Goal: Task Accomplishment & Management: Manage account settings

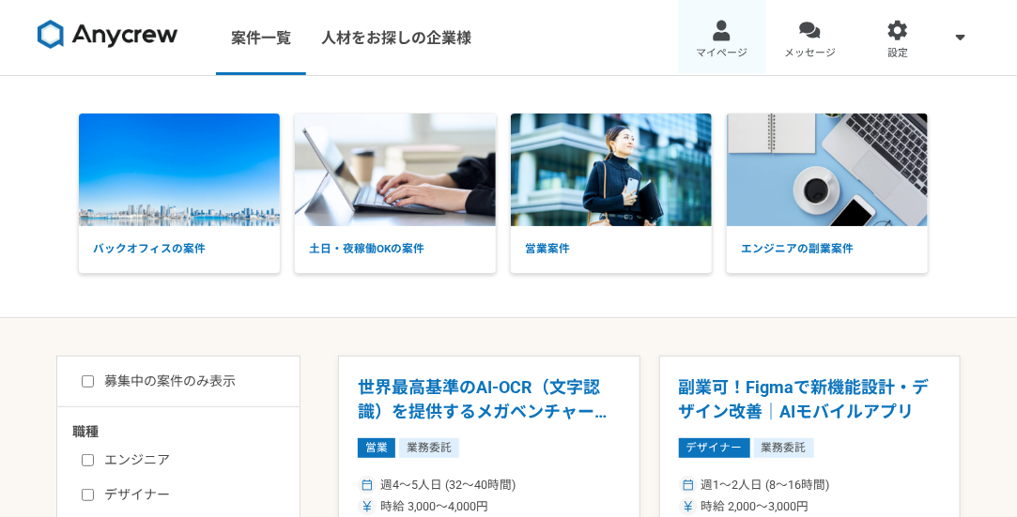
click at [748, 39] on link "マイページ" at bounding box center [722, 37] width 88 height 75
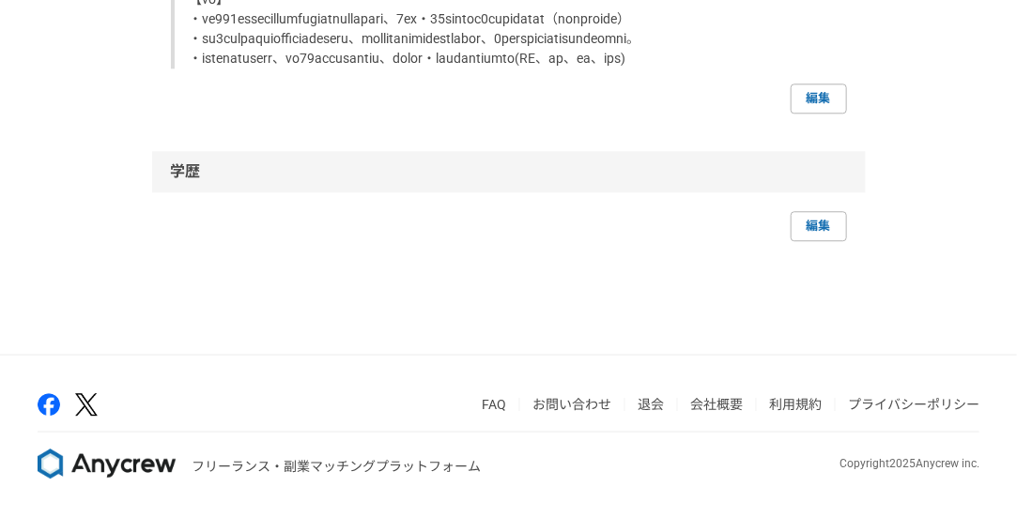
scroll to position [1324, 0]
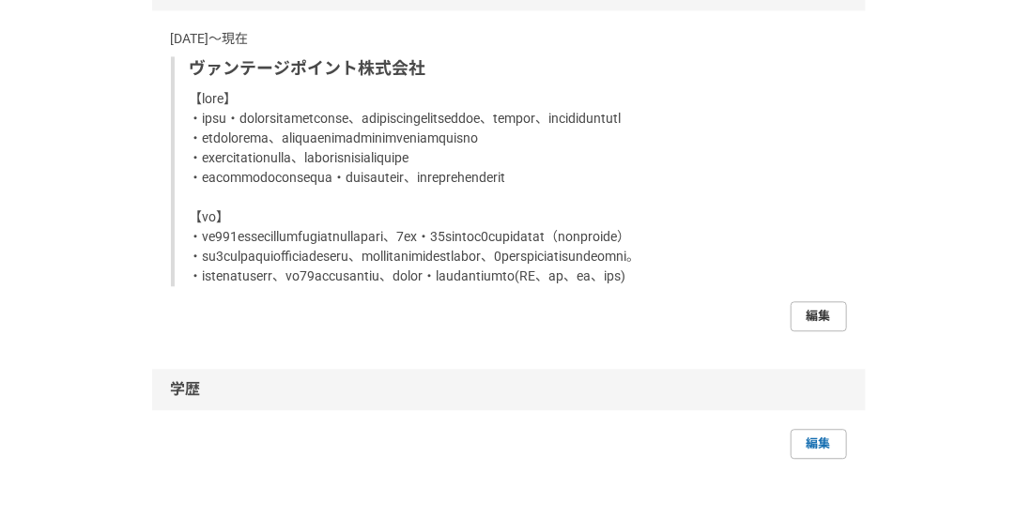
click at [803, 331] on link "編集" at bounding box center [818, 316] width 56 height 30
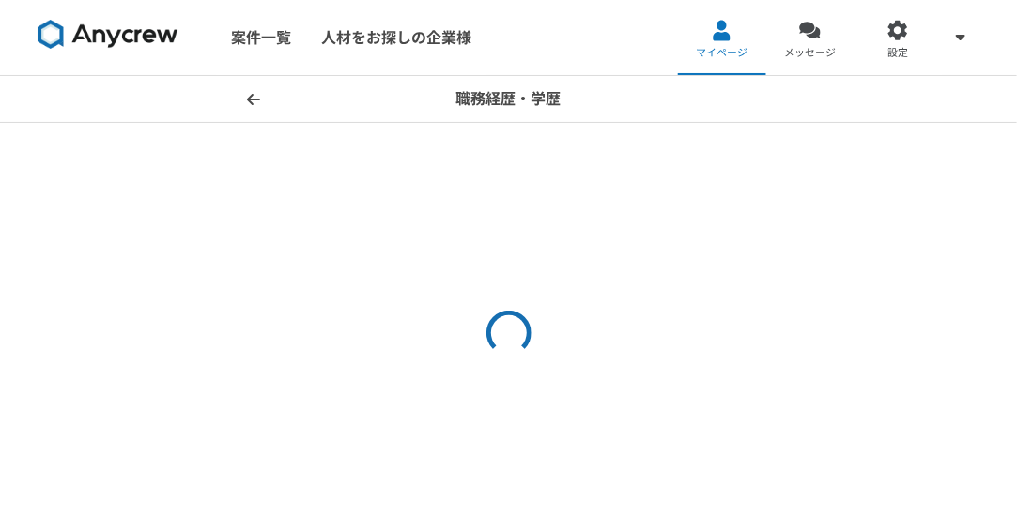
select select "[DATE]"
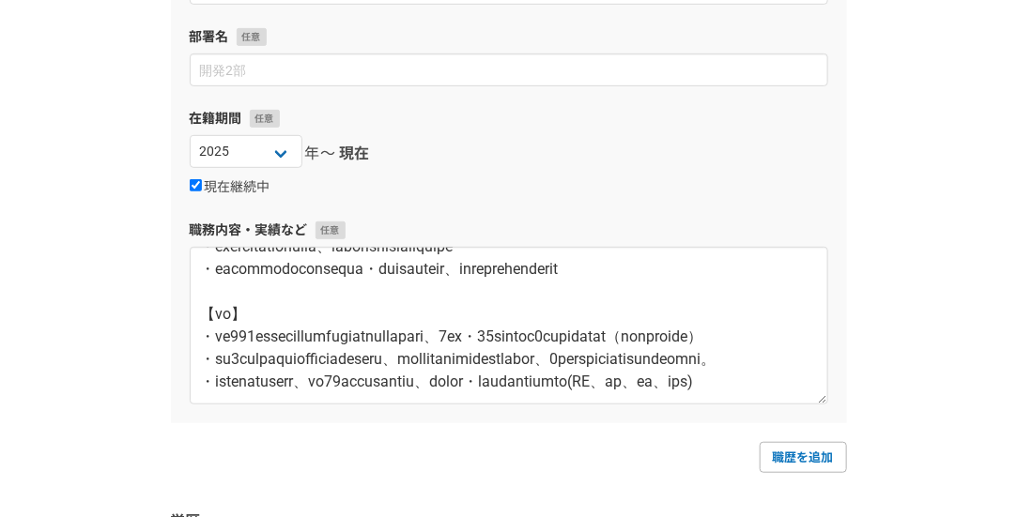
scroll to position [225, 0]
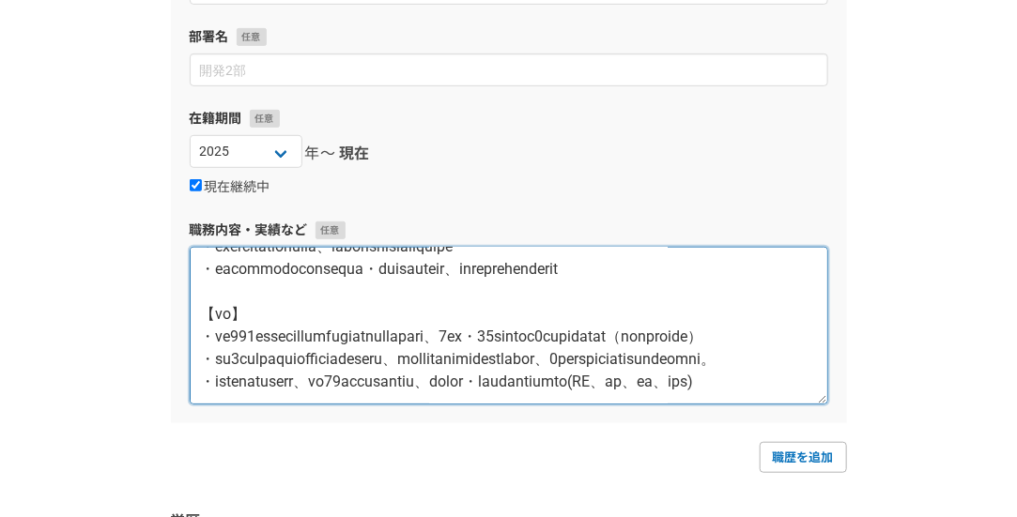
click at [495, 379] on textarea at bounding box center [509, 326] width 638 height 158
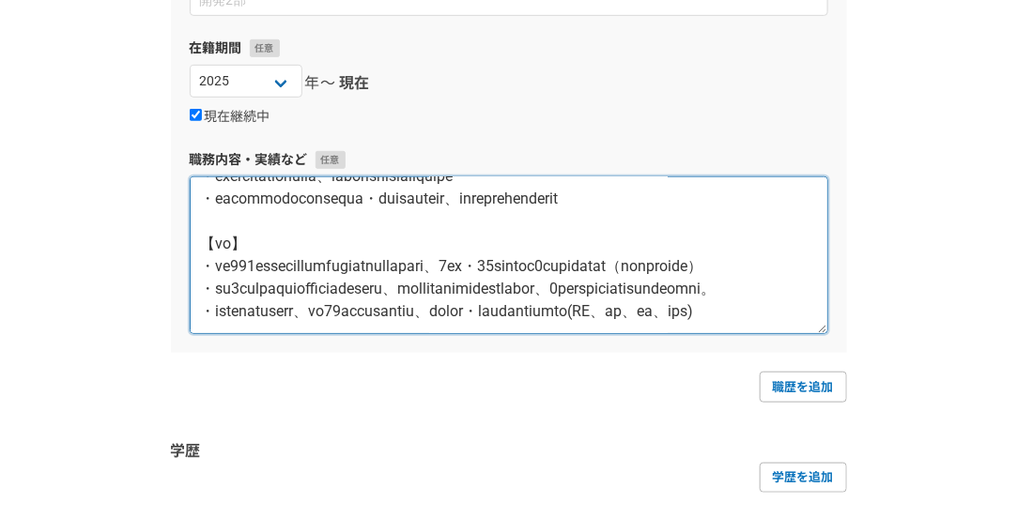
scroll to position [0, 0]
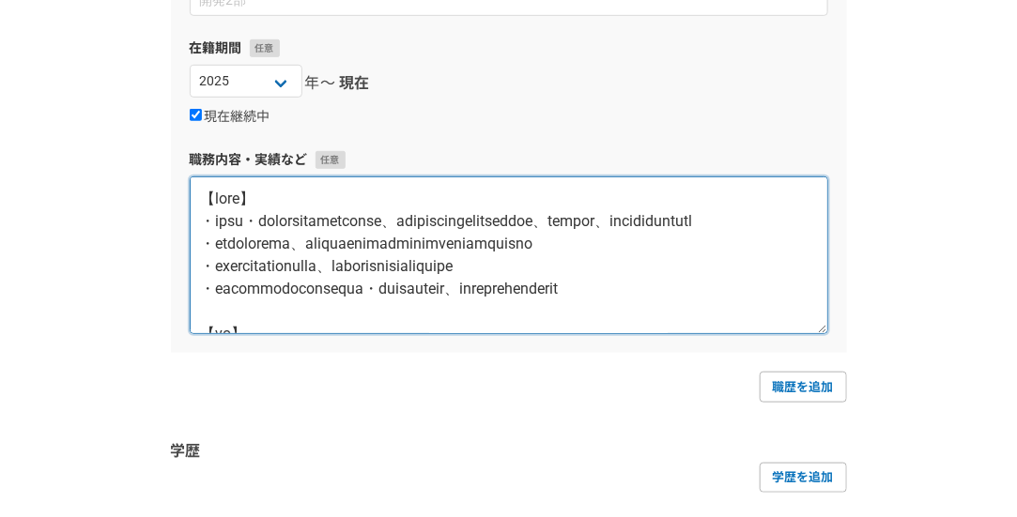
drag, startPoint x: 490, startPoint y: 309, endPoint x: 176, endPoint y: 125, distance: 363.6
click at [176, 125] on div "企業名・団体名 ヴァンテージポイント株式会社 部署名 在籍期間 2025 2024 2023 2022 2021 2020 2019 2018 2017 20…" at bounding box center [509, 104] width 676 height 497
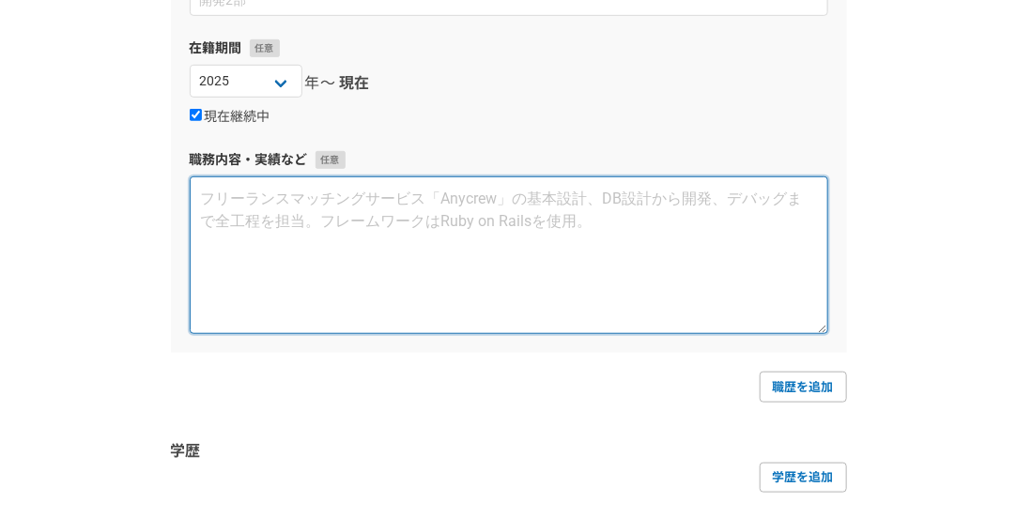
paste textarea "職務内容 • クライアント企業の採用戦略立案・実行支援 • ポジションごとの採用要件定義（ペルソナ設計・競合分析） • 求人票の作成・媒体運用改善・スカウト文…"
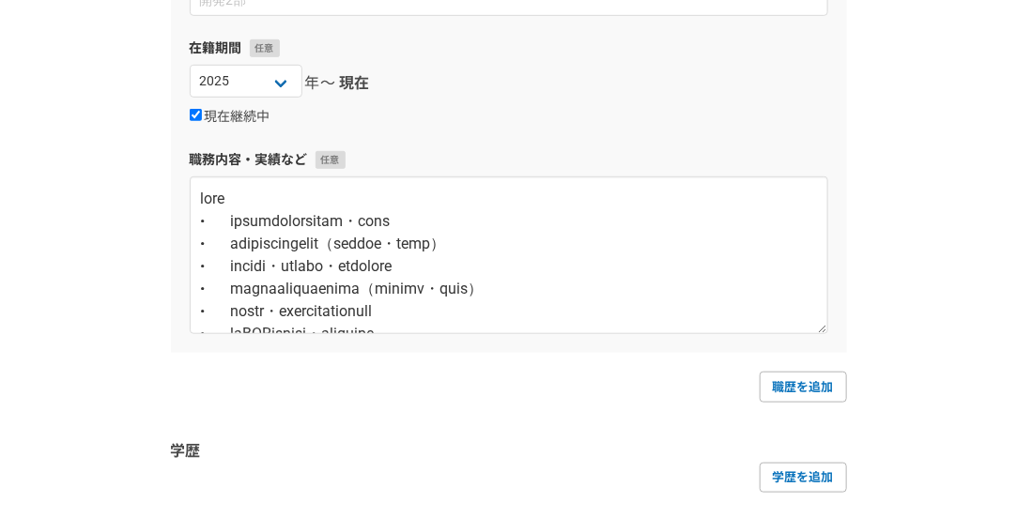
scroll to position [348, 0]
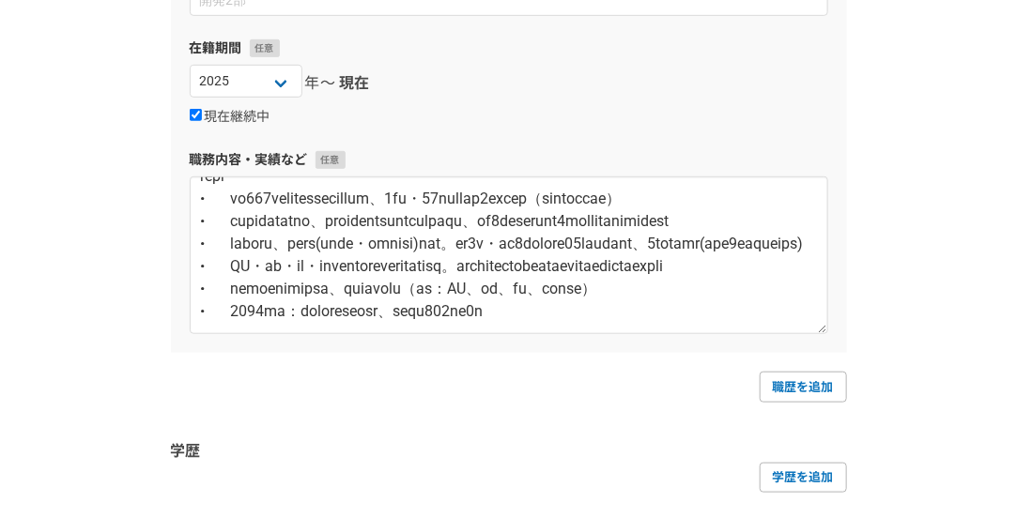
click at [176, 125] on div "企業名・団体名 ヴァンテージポイント株式会社 部署名 在籍期間 2025 2024 2023 2022 2021 2020 2019 2018 2017 20…" at bounding box center [509, 104] width 676 height 497
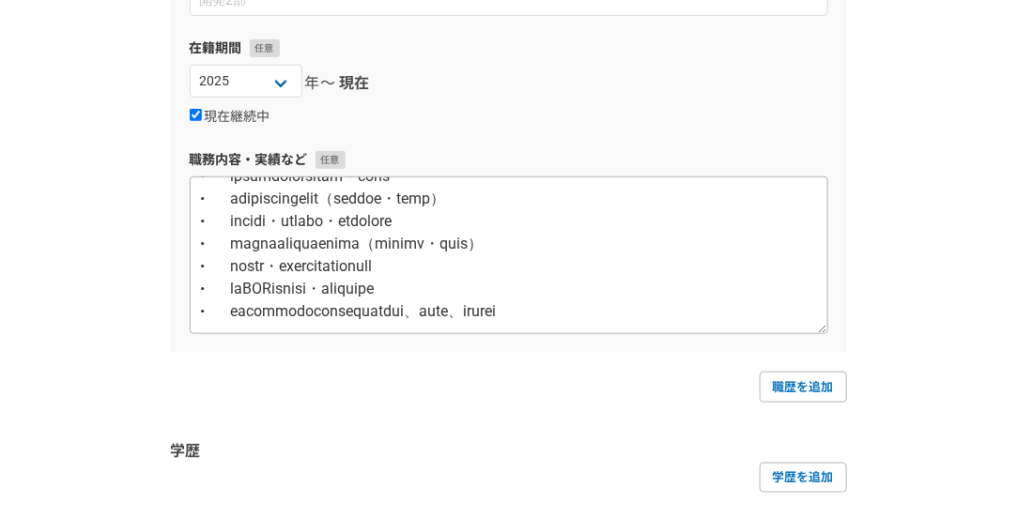
scroll to position [0, 0]
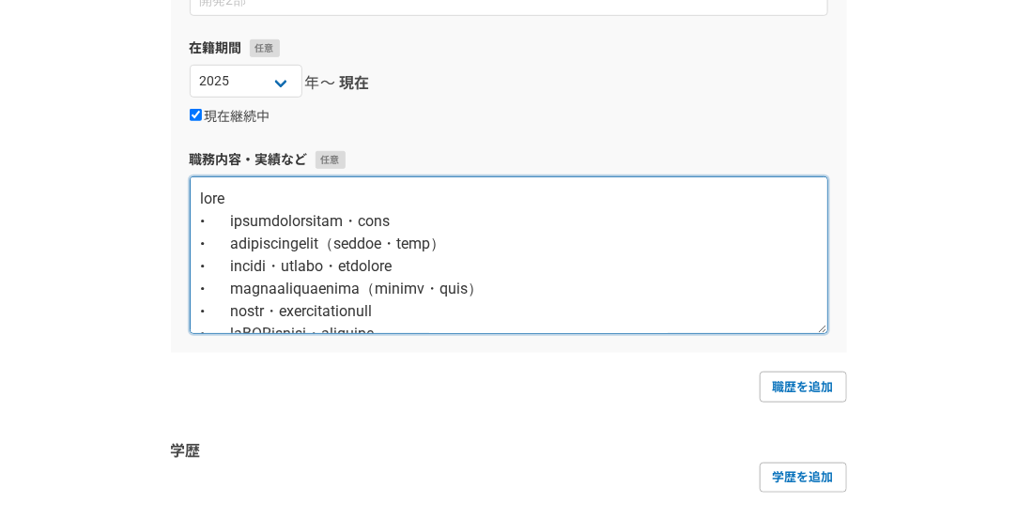
click at [238, 217] on textarea at bounding box center [509, 255] width 638 height 158
click at [238, 245] on textarea at bounding box center [509, 255] width 638 height 158
click at [238, 265] on textarea at bounding box center [509, 255] width 638 height 158
click at [235, 293] on textarea at bounding box center [509, 255] width 638 height 158
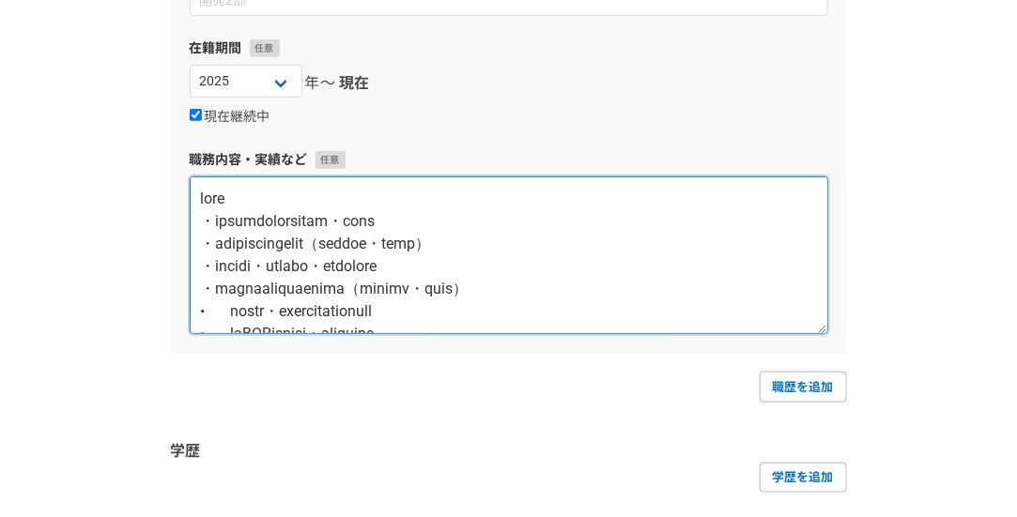
click at [235, 306] on textarea at bounding box center [509, 255] width 638 height 158
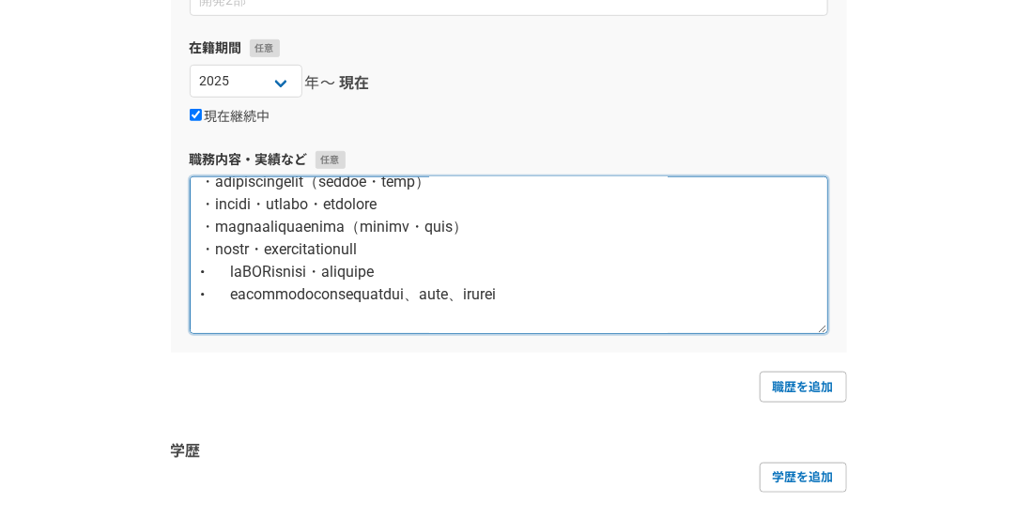
scroll to position [62, 0]
click at [238, 267] on textarea at bounding box center [509, 255] width 638 height 158
click at [232, 296] on textarea at bounding box center [509, 255] width 638 height 158
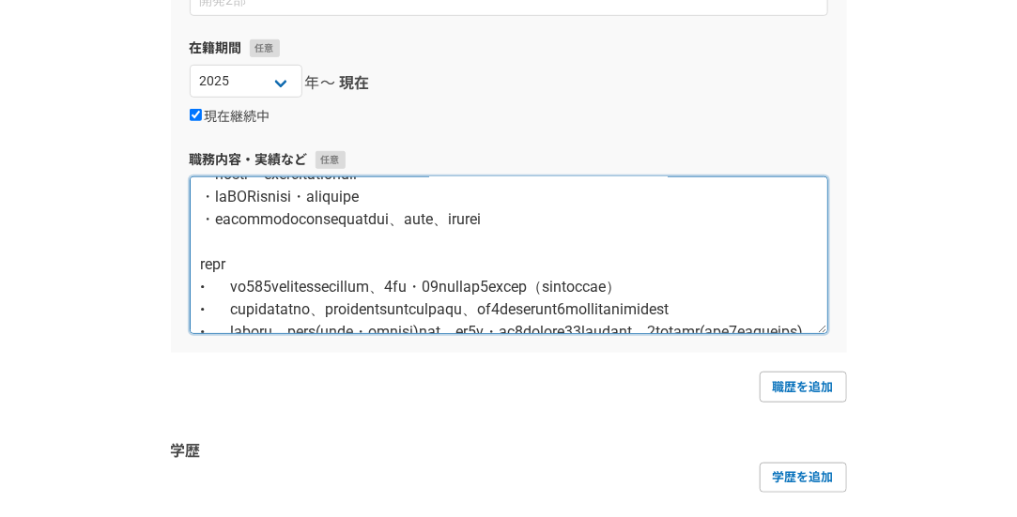
scroll to position [143, 0]
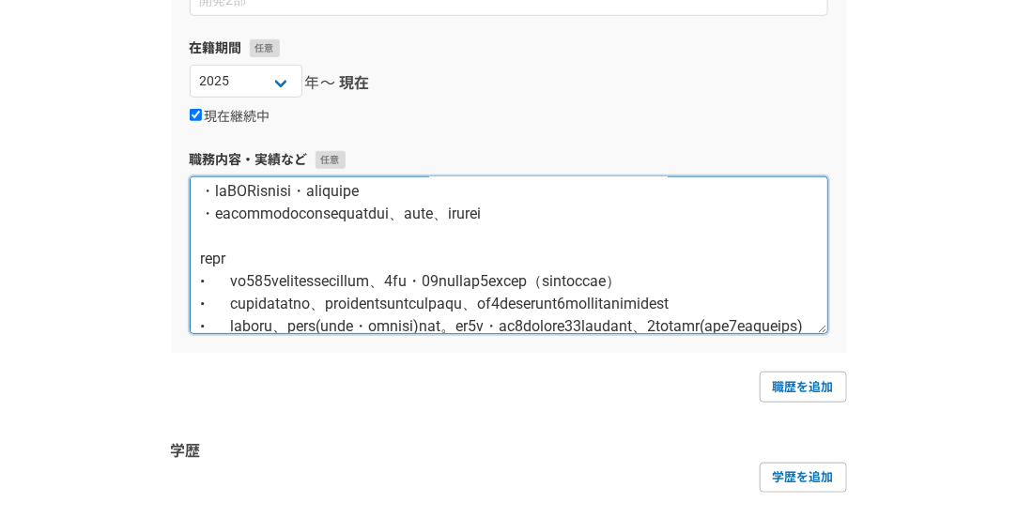
click at [234, 278] on textarea at bounding box center [509, 255] width 638 height 158
click at [233, 329] on textarea at bounding box center [509, 255] width 638 height 158
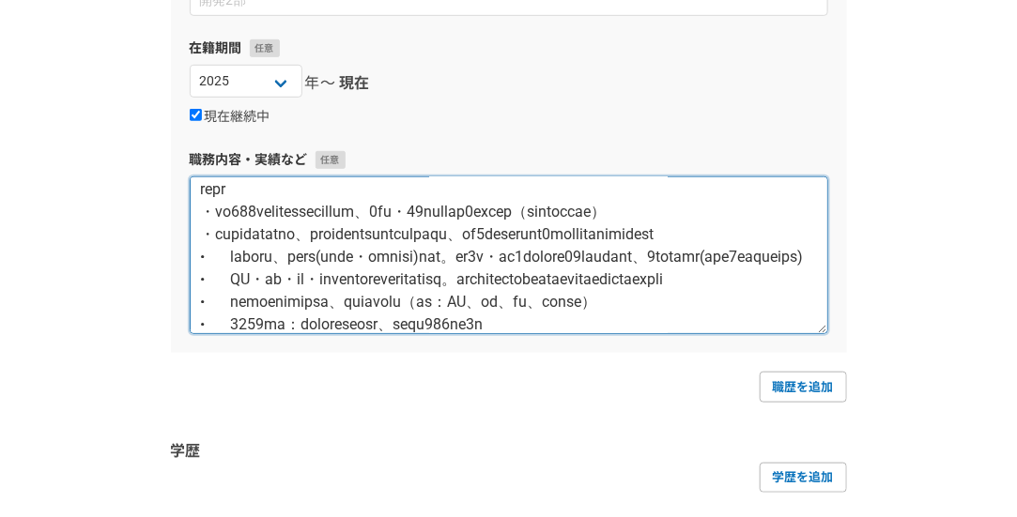
scroll to position [219, 0]
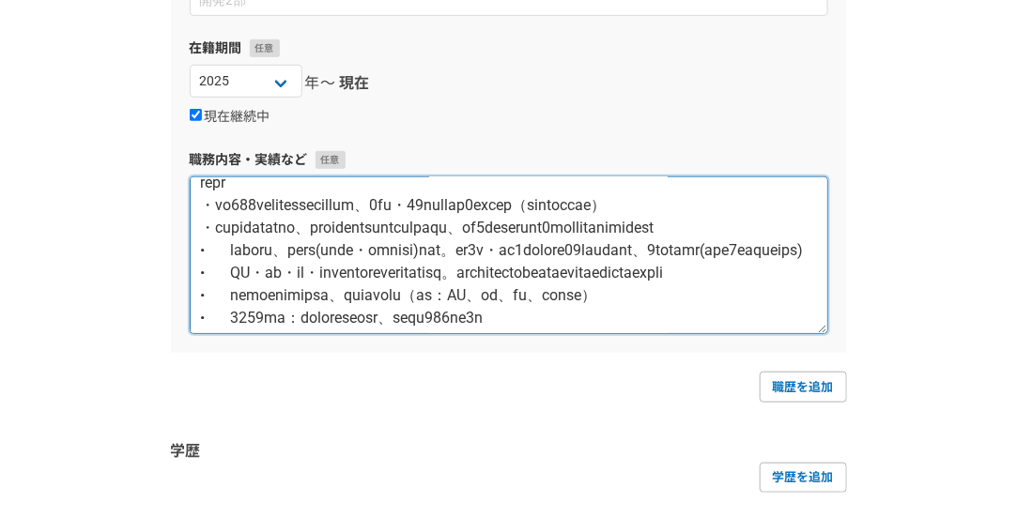
click at [233, 290] on textarea at bounding box center [509, 255] width 638 height 158
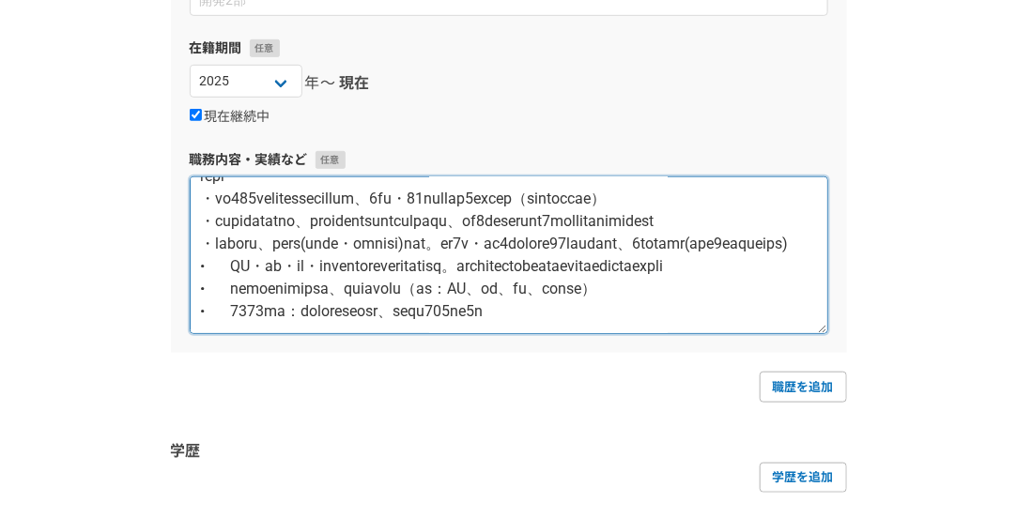
click at [233, 286] on textarea at bounding box center [509, 255] width 638 height 158
click at [235, 281] on textarea at bounding box center [509, 255] width 638 height 158
click at [235, 284] on textarea at bounding box center [509, 255] width 638 height 158
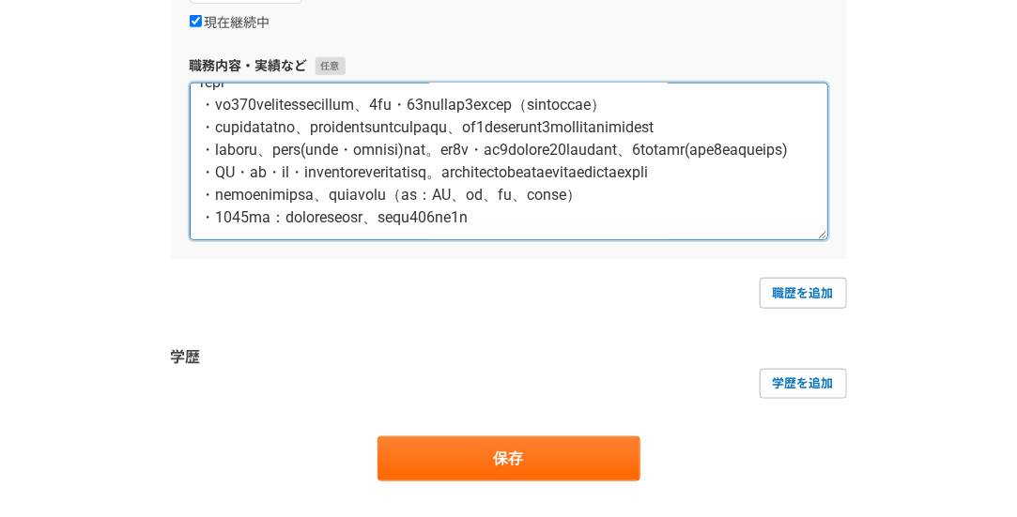
scroll to position [440, 0]
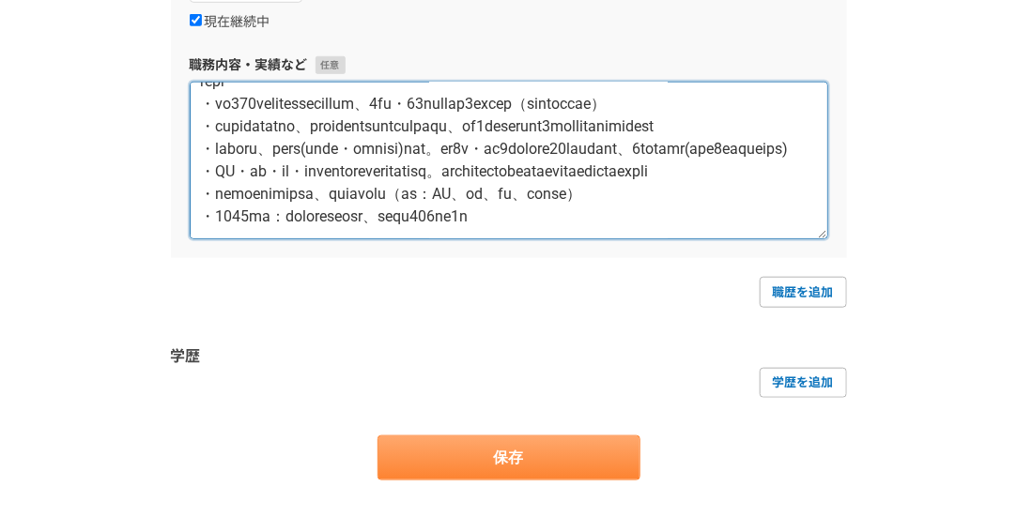
type textarea "職務内容 ・クライアント企業の採用戦略立案・実行支援 ・ポジションごとの採用要件定義（ペルソナ設計・競合分析） ・求人票の作成・媒体運用改善・スカウト文面作成…"
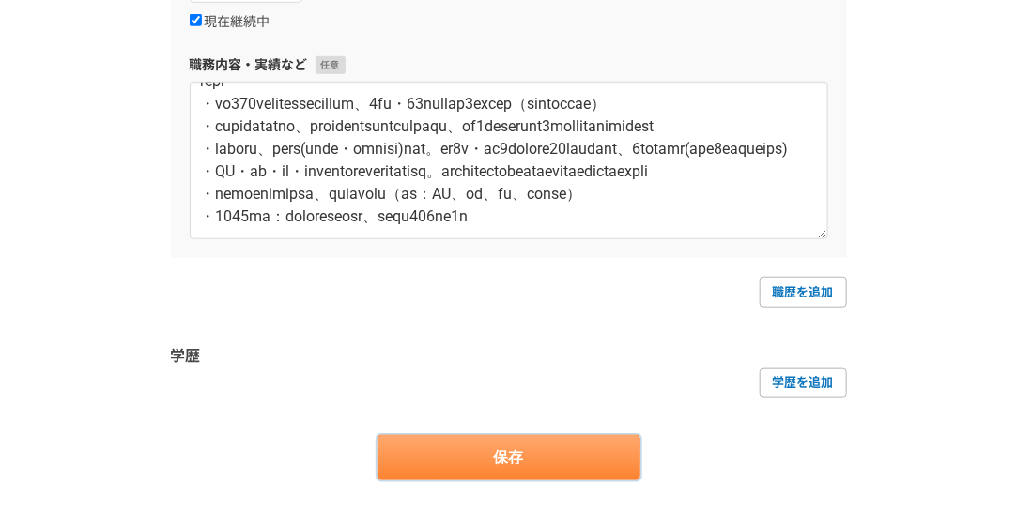
click at [624, 447] on button "保存" at bounding box center [508, 458] width 263 height 45
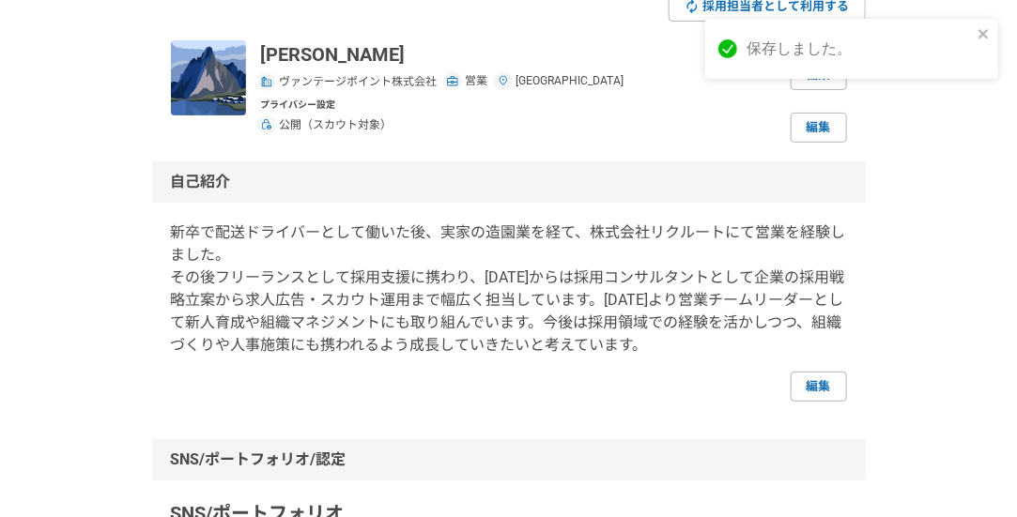
scroll to position [186, 0]
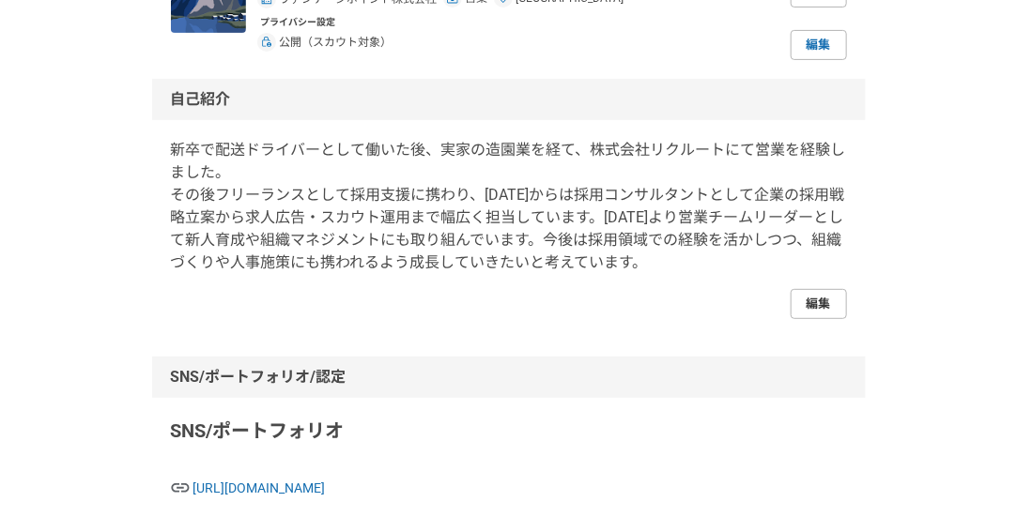
click at [816, 301] on link "編集" at bounding box center [818, 304] width 56 height 30
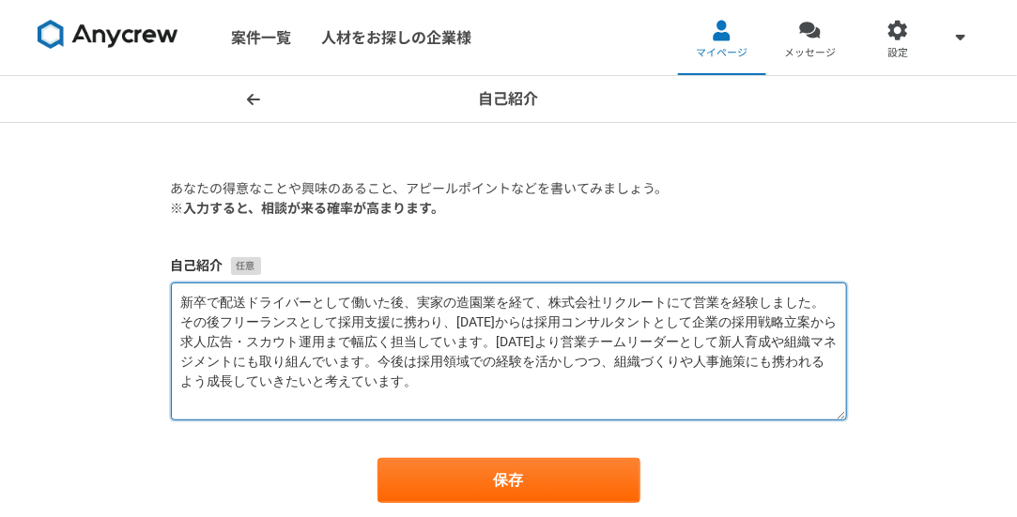
drag, startPoint x: 399, startPoint y: 359, endPoint x: 142, endPoint y: 280, distance: 269.1
click at [142, 280] on div "自己紹介 あなたの得意なことや興味のあること、アピールポイントなどを書いてみましょう。 ※入力すると、相談が来る確率が高まります。 自己紹介 新卒で配送ドライ…" at bounding box center [508, 327] width 1017 height 502
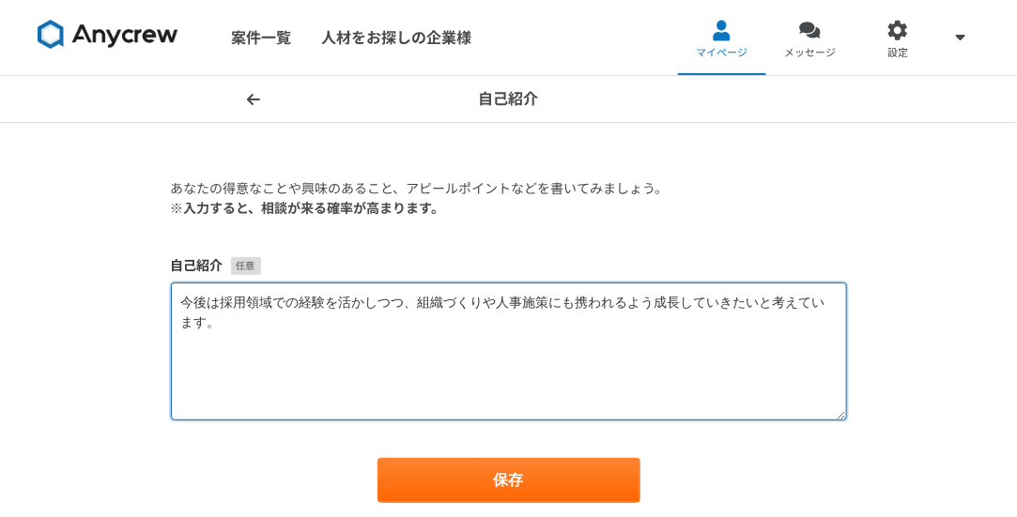
paste textarea "採用コンサルタントとして、求人広告・ダイレクトリクルーティングを中心に数十社の採用支援を担当。 上場企業から中小企業まで幅広い業界に対し、採用戦略立案・要件定…"
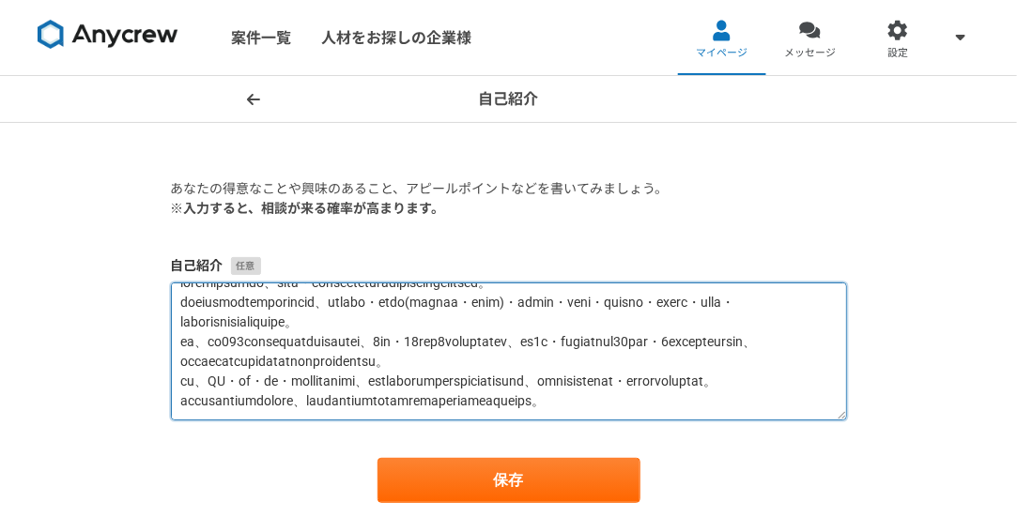
scroll to position [79, 0]
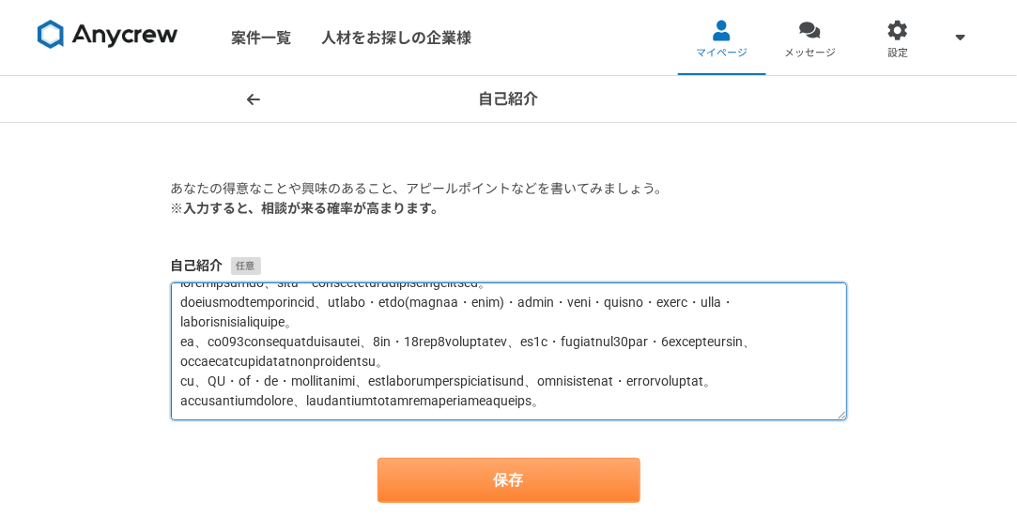
type textarea "採用コンサルタントとして、求人広告・ダイレクトリクルーティングを中心に数十社の採用支援を担当。 上場企業から中小企業まで幅広い業界に対し、採用戦略立案・要件定…"
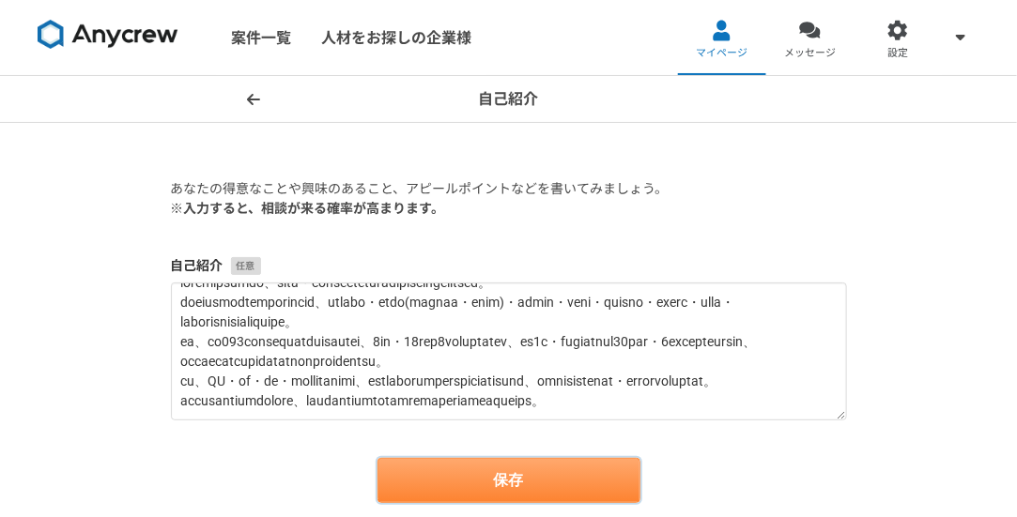
click at [574, 461] on button "保存" at bounding box center [508, 480] width 263 height 45
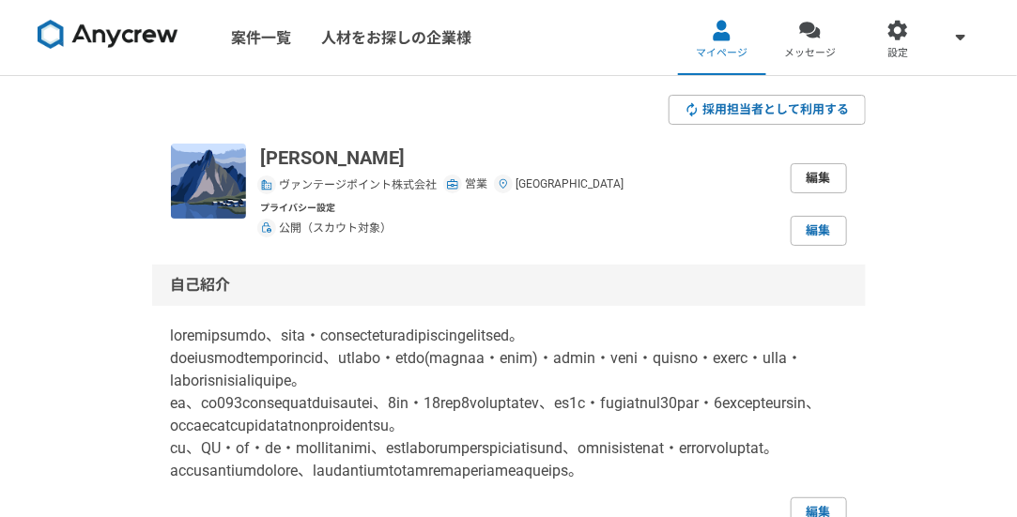
click at [812, 171] on link "編集" at bounding box center [818, 178] width 56 height 30
select select "4"
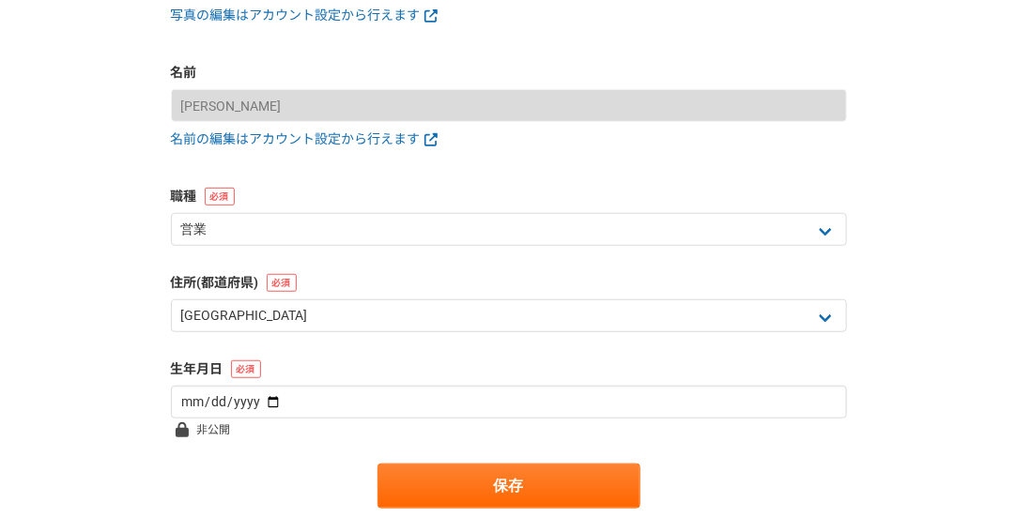
scroll to position [342, 0]
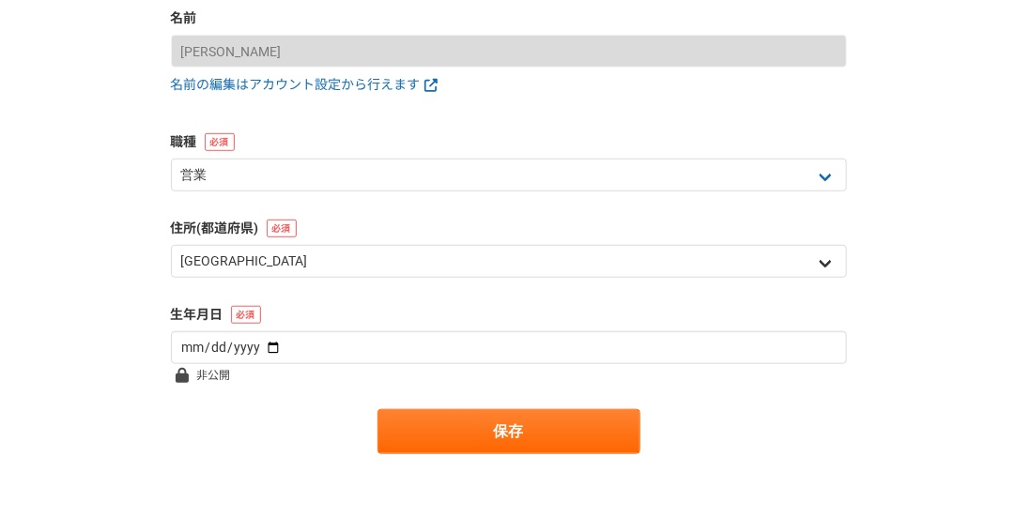
click at [654, 281] on div "北海道 青森県 岩手県 宮城県 秋田県 山形県 福島県 茨城県 栃木県 群馬県 埼玉県 千葉県 東京都 神奈川県 新潟県 富山県 石川県 福井県 山梨県 長野…" at bounding box center [509, 264] width 676 height 38
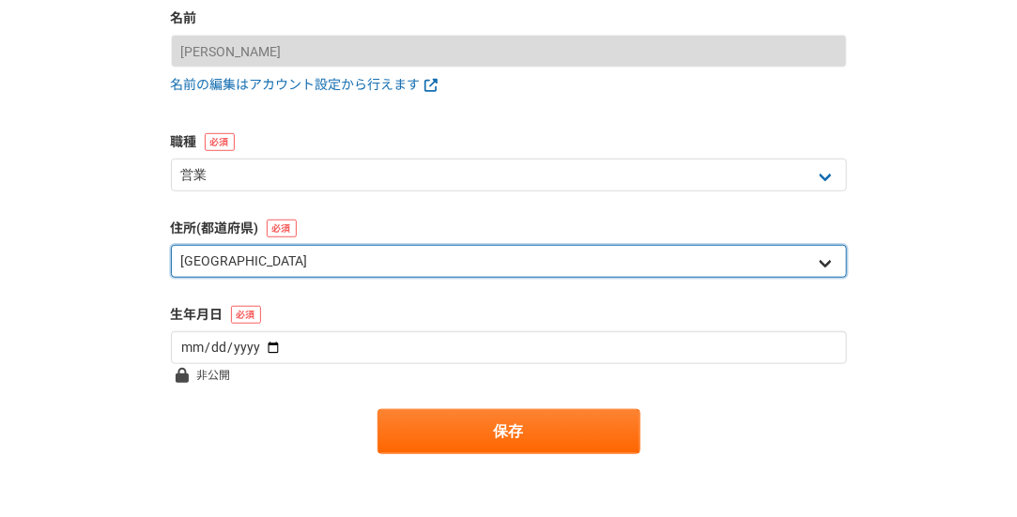
click at [642, 268] on select "北海道 青森県 岩手県 宮城県 秋田県 山形県 福島県 茨城県 栃木県 群馬県 埼玉県 千葉県 東京都 神奈川県 新潟県 富山県 石川県 福井県 山梨県 長野…" at bounding box center [509, 261] width 676 height 33
select select "13"
click at [171, 245] on select "北海道 青森県 岩手県 宮城県 秋田県 山形県 福島県 茨城県 栃木県 群馬県 埼玉県 千葉県 東京都 神奈川県 新潟県 富山県 石川県 福井県 山梨県 長野…" at bounding box center [509, 261] width 676 height 33
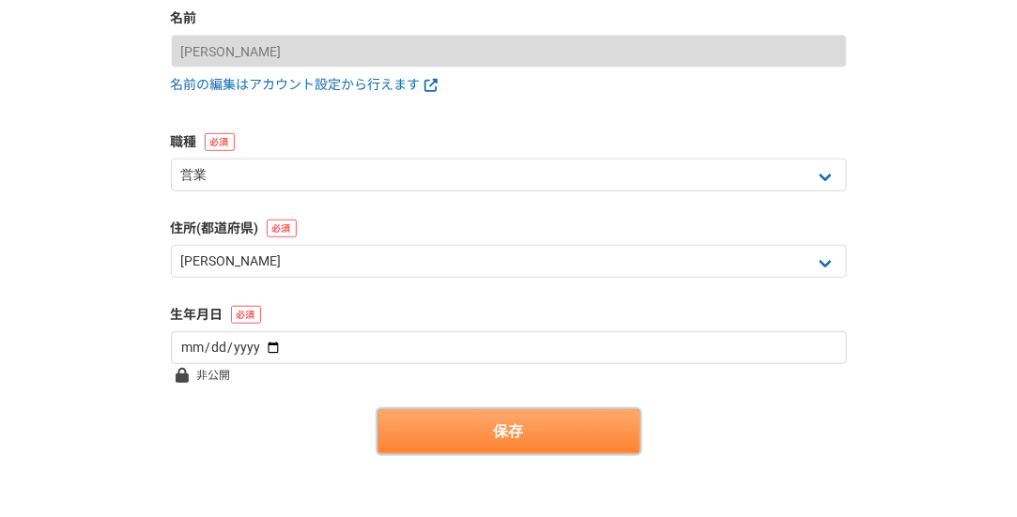
click at [505, 431] on button "保存" at bounding box center [508, 431] width 263 height 45
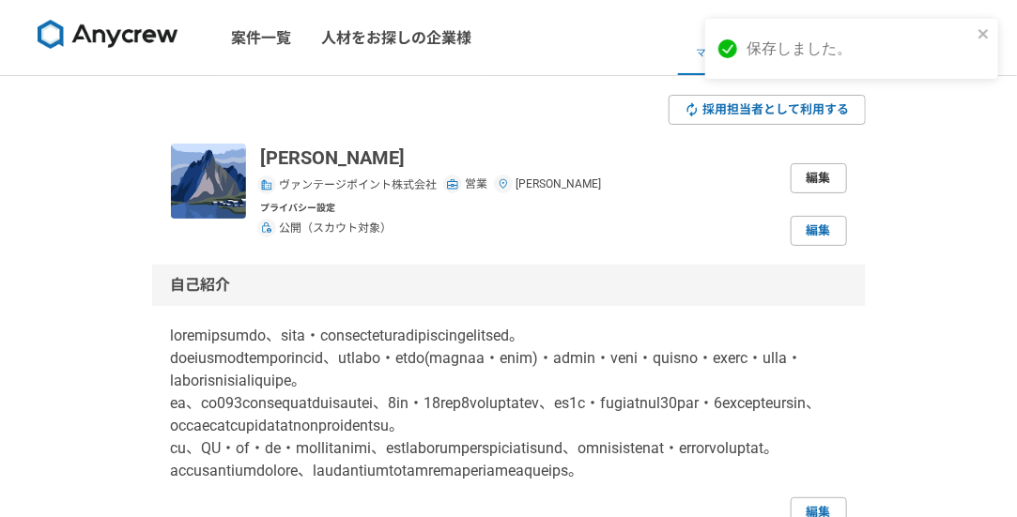
click at [822, 176] on link "編集" at bounding box center [818, 178] width 56 height 30
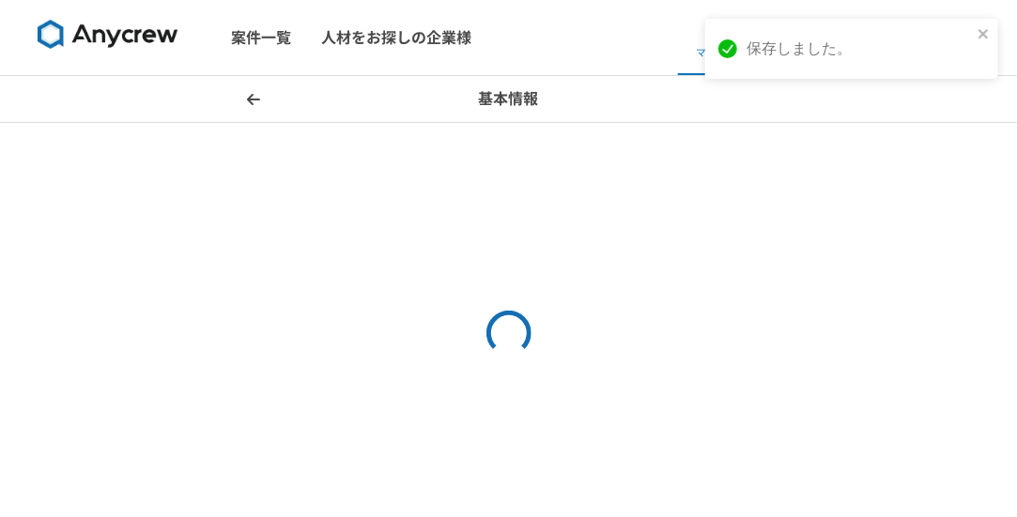
select select "13"
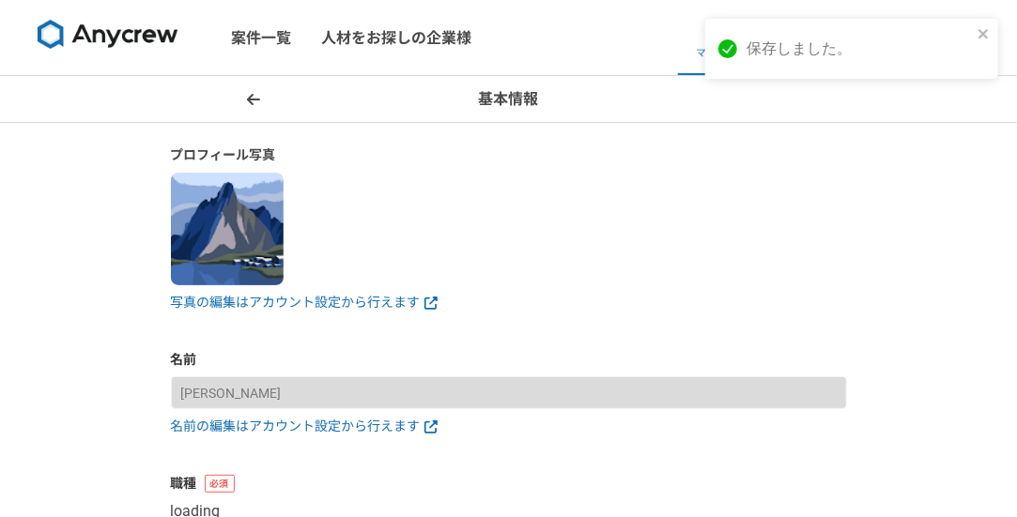
select select "4"
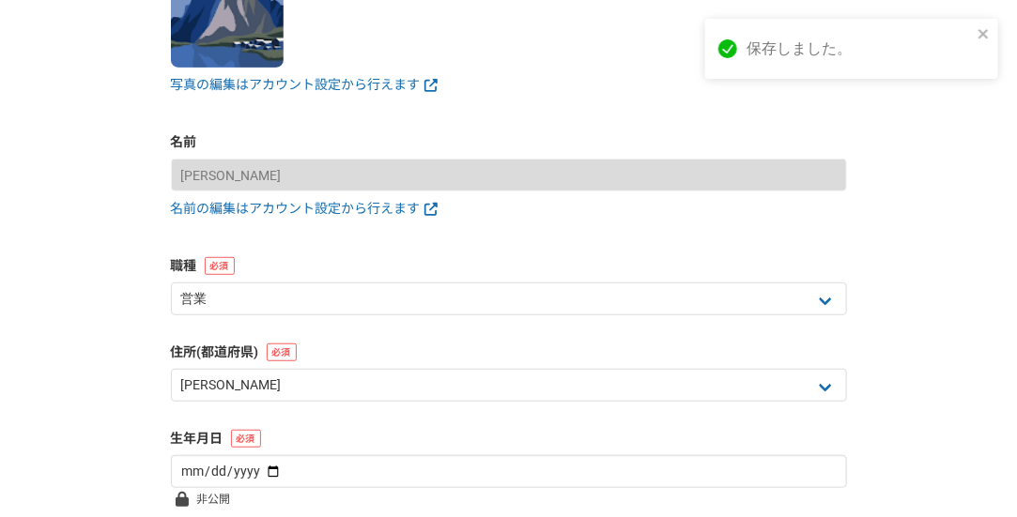
scroll to position [240, 0]
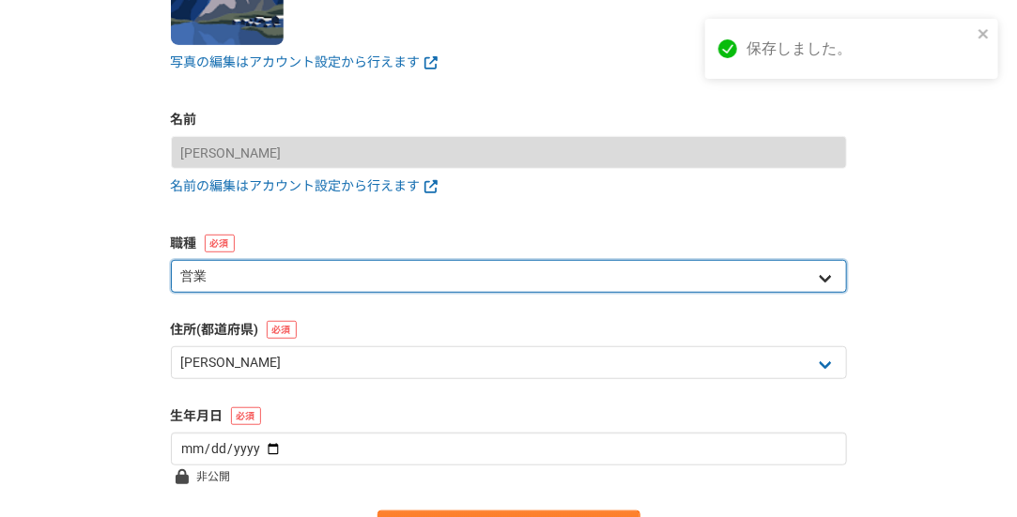
click at [473, 272] on select "エンジニア デザイナー ライター 営業 マーケティング 企画・事業開発 バックオフィス その他" at bounding box center [509, 276] width 676 height 33
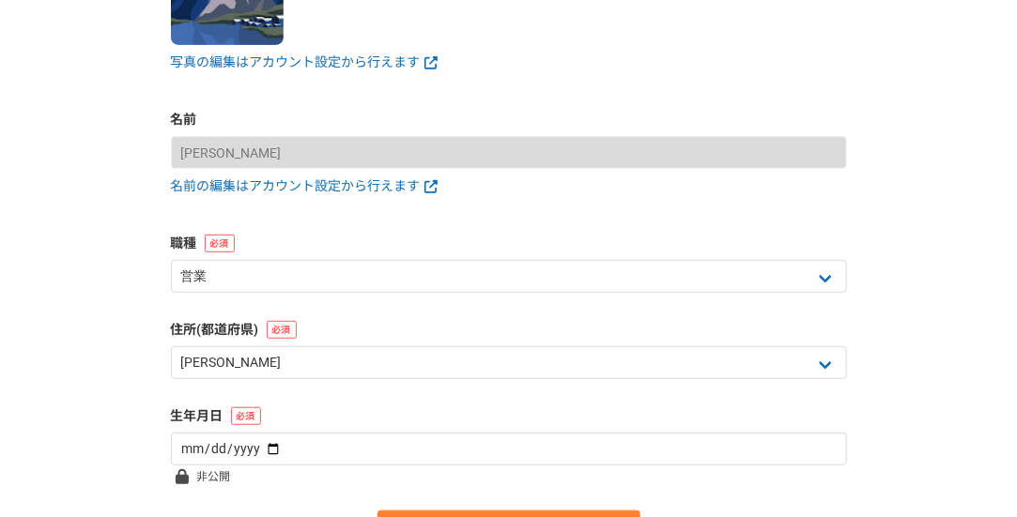
click at [552, 237] on label "職種" at bounding box center [509, 244] width 676 height 20
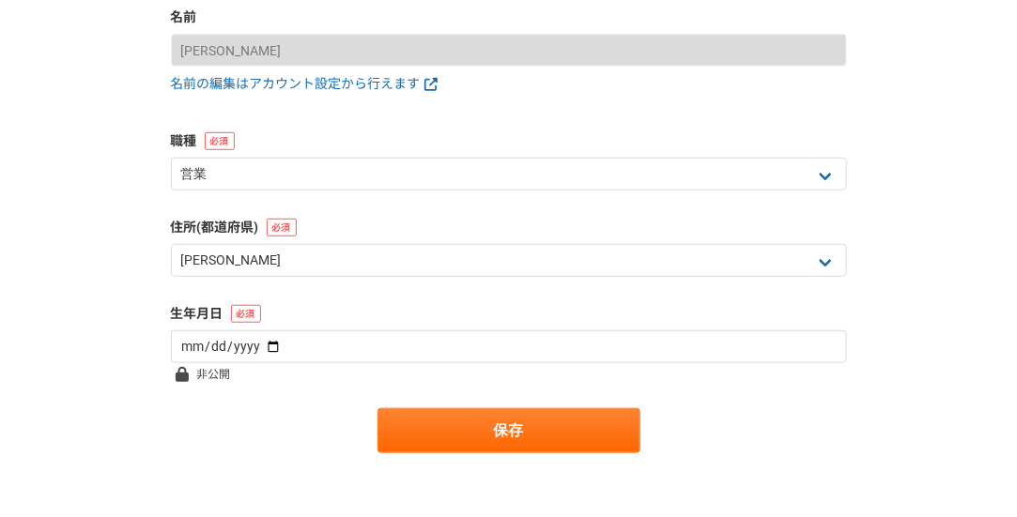
scroll to position [344, 0]
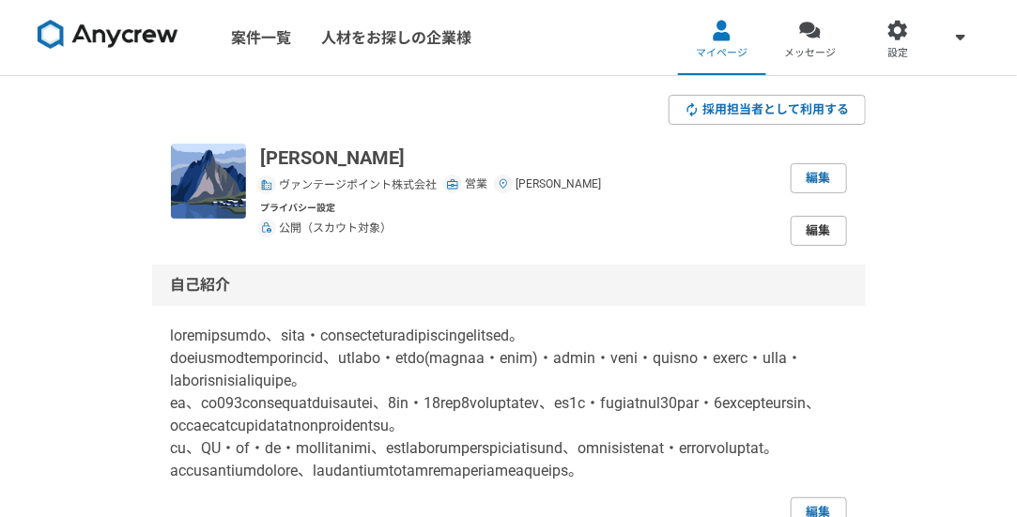
click at [806, 227] on link "編集" at bounding box center [818, 231] width 56 height 30
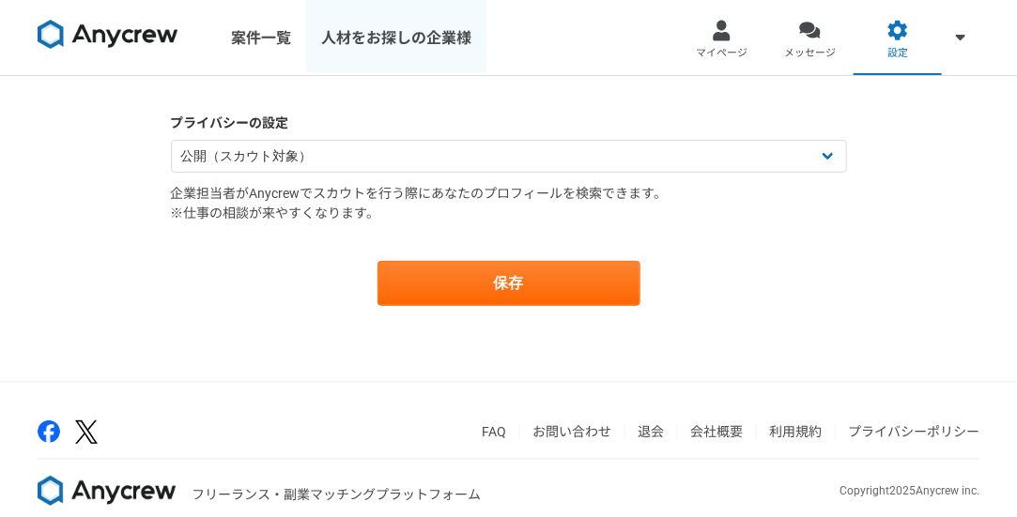
click at [376, 33] on link "人材をお探しの企業様" at bounding box center [396, 37] width 180 height 75
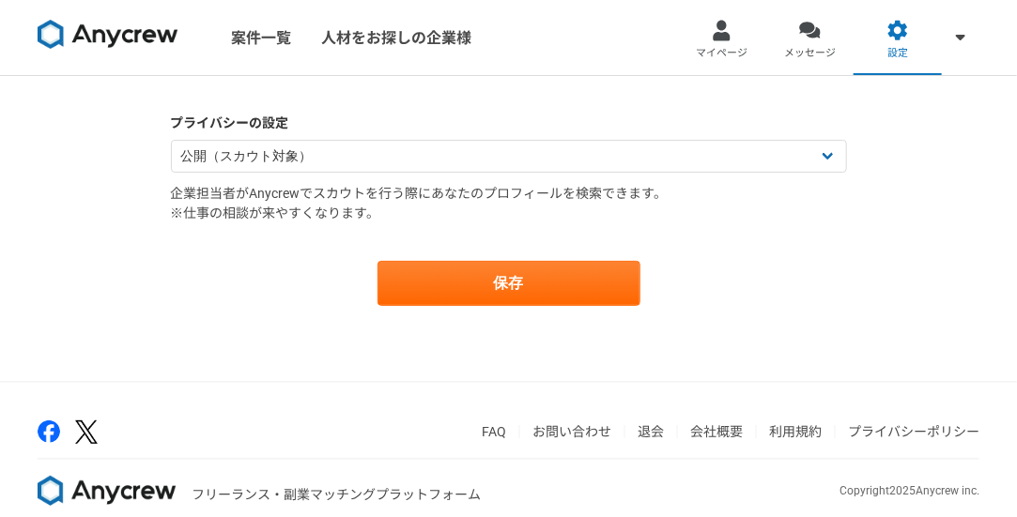
click at [112, 38] on img at bounding box center [108, 35] width 141 height 30
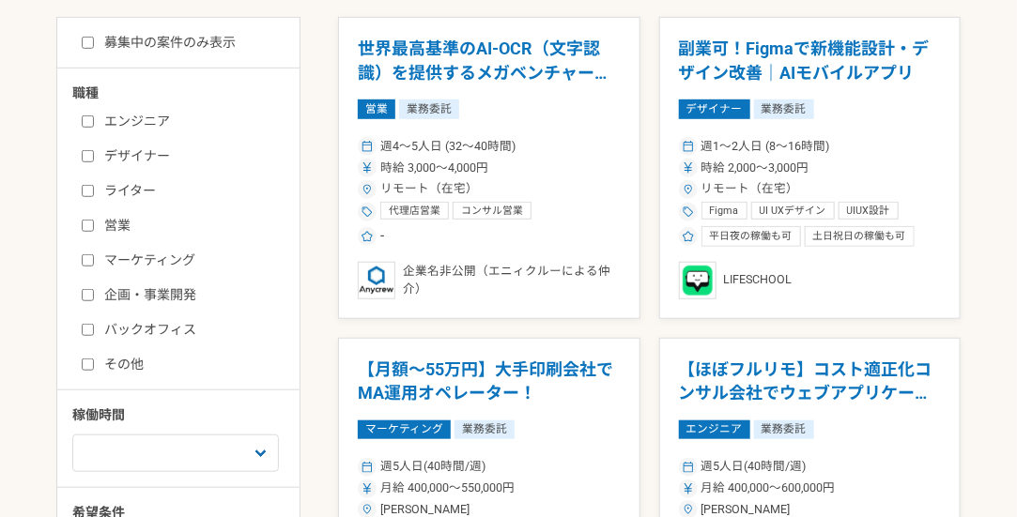
scroll to position [346, 0]
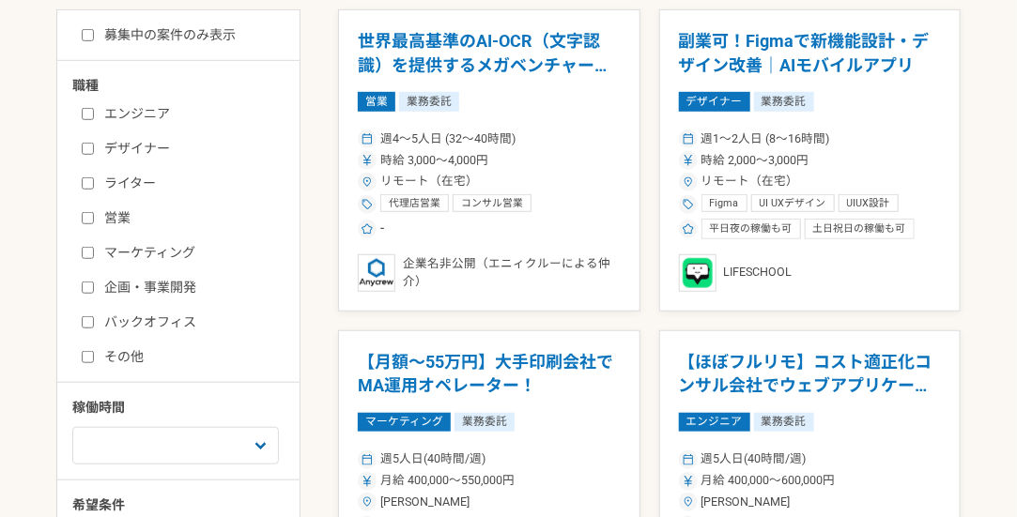
click at [97, 286] on label "企画・事業開発" at bounding box center [190, 288] width 216 height 20
click at [94, 286] on input "企画・事業開発" at bounding box center [88, 288] width 12 height 12
checkbox input "true"
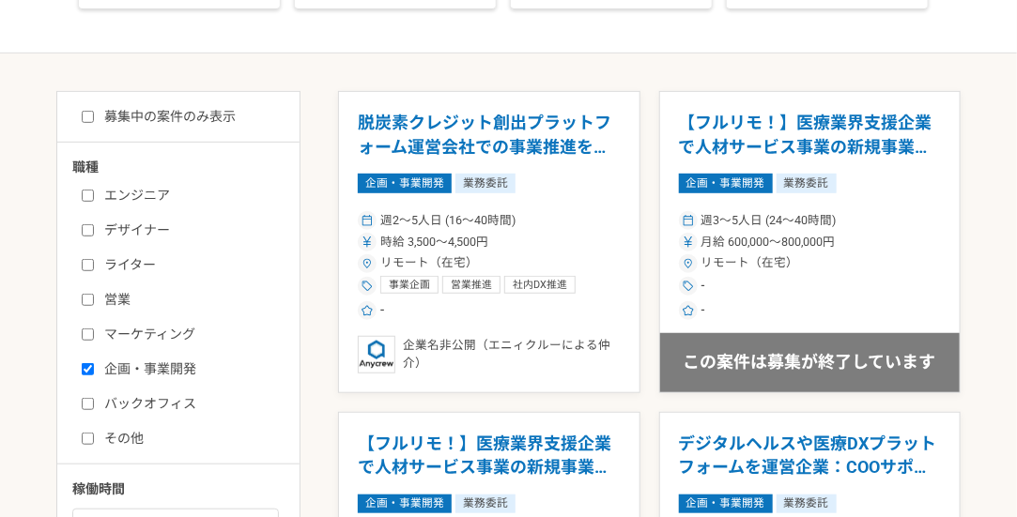
scroll to position [275, 0]
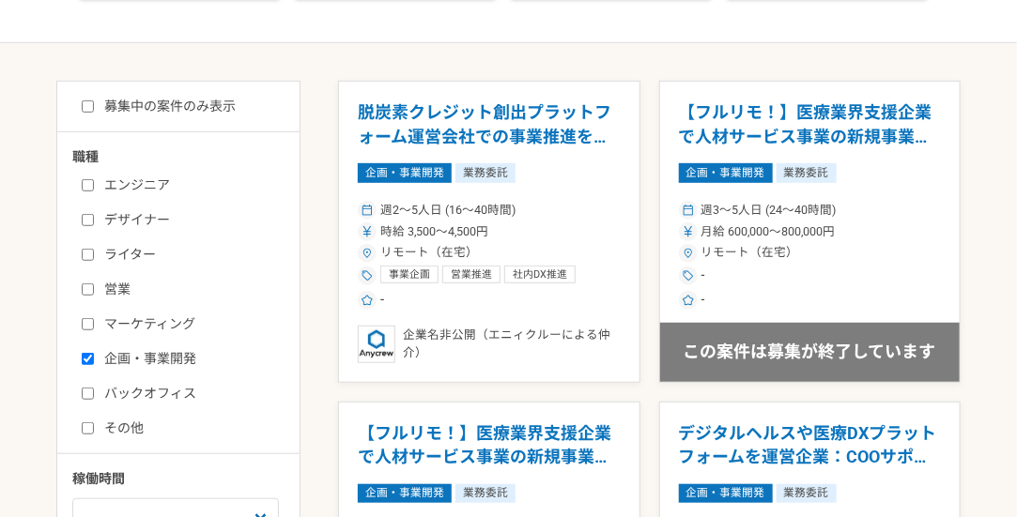
click at [92, 388] on input "バックオフィス" at bounding box center [88, 394] width 12 height 12
checkbox input "true"
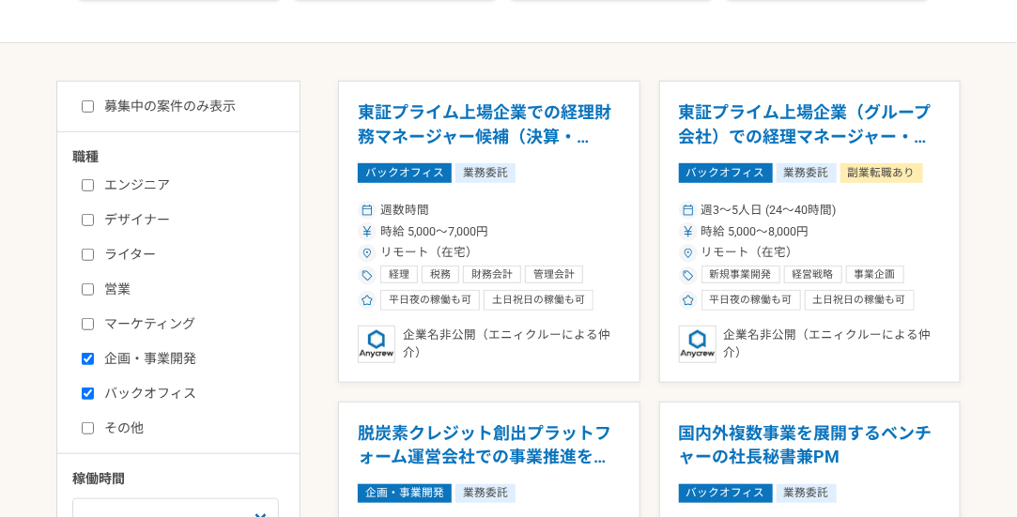
click at [90, 357] on input "企画・事業開発" at bounding box center [88, 359] width 12 height 12
checkbox input "false"
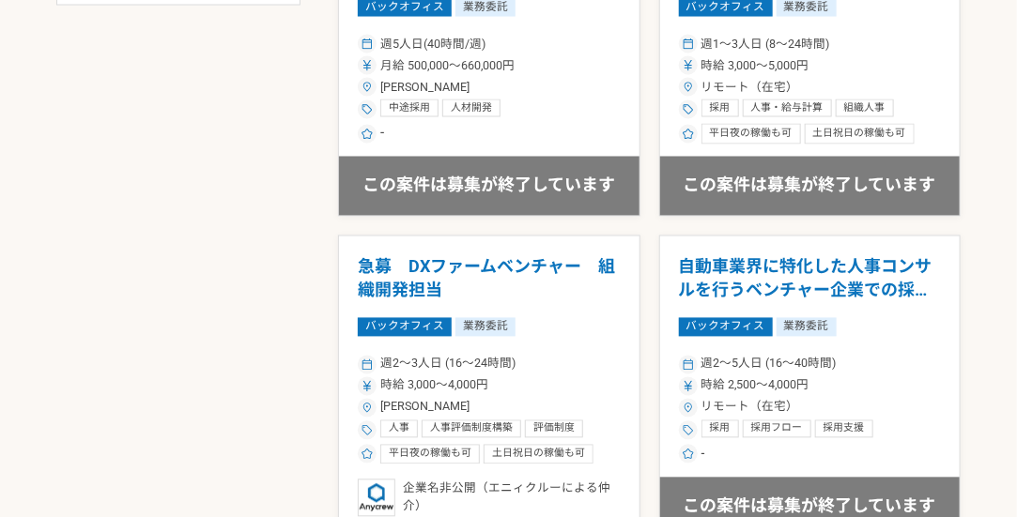
scroll to position [1113, 0]
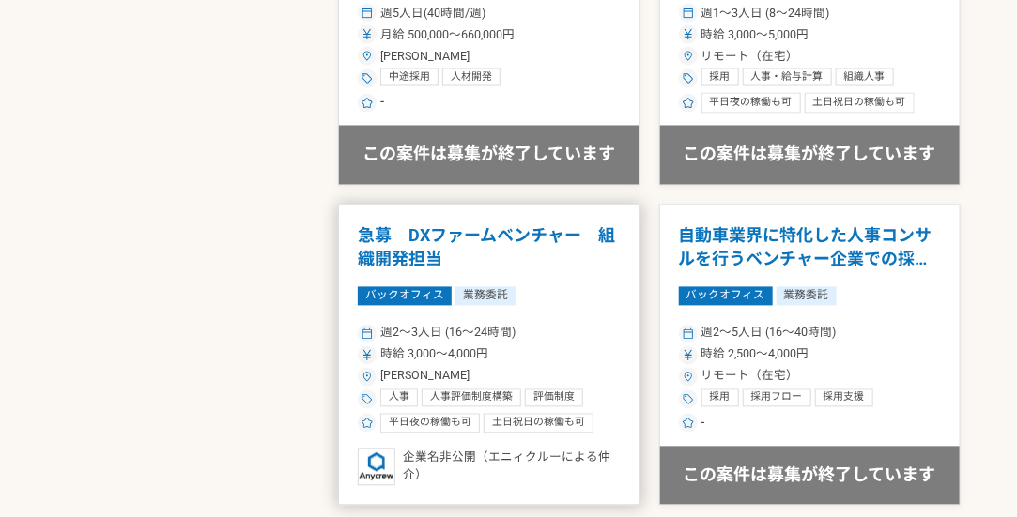
click at [538, 284] on article "急募　DXファームベンチャー　組織開発担当 バックオフィス 業務委託 週2〜3人日 (16〜24時間) 時給 3,000〜4,000円 東京都 人事 人事評価…" at bounding box center [489, 356] width 302 height 302
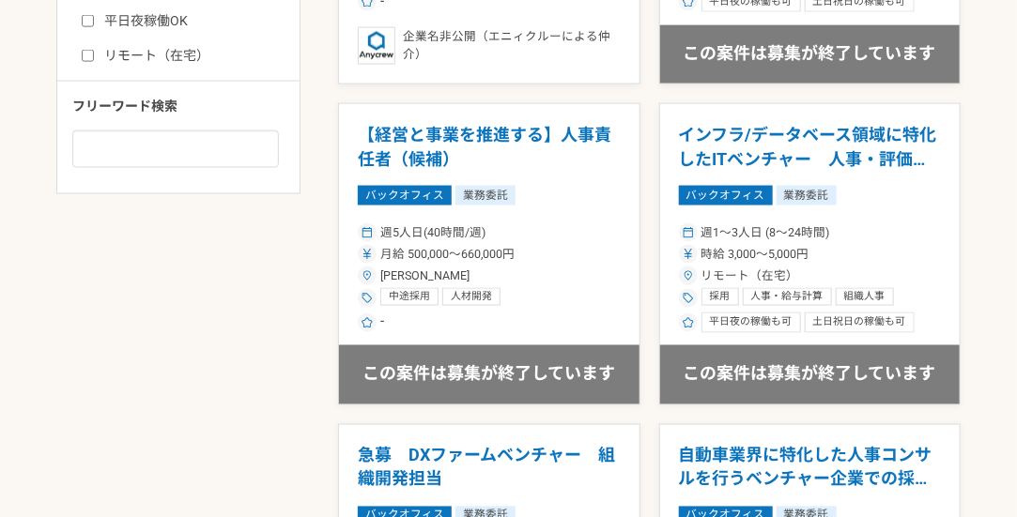
scroll to position [1176, 0]
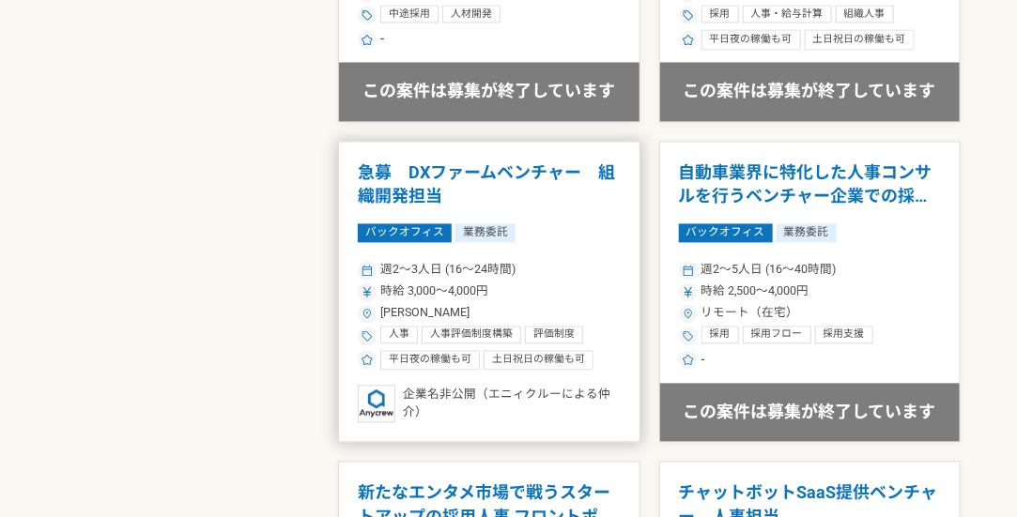
click at [508, 157] on article "急募　DXファームベンチャー　組織開発担当 バックオフィス 業務委託 週2〜3人日 (16〜24時間) 時給 3,000〜4,000円 東京都 人事 人事評価…" at bounding box center [489, 293] width 302 height 302
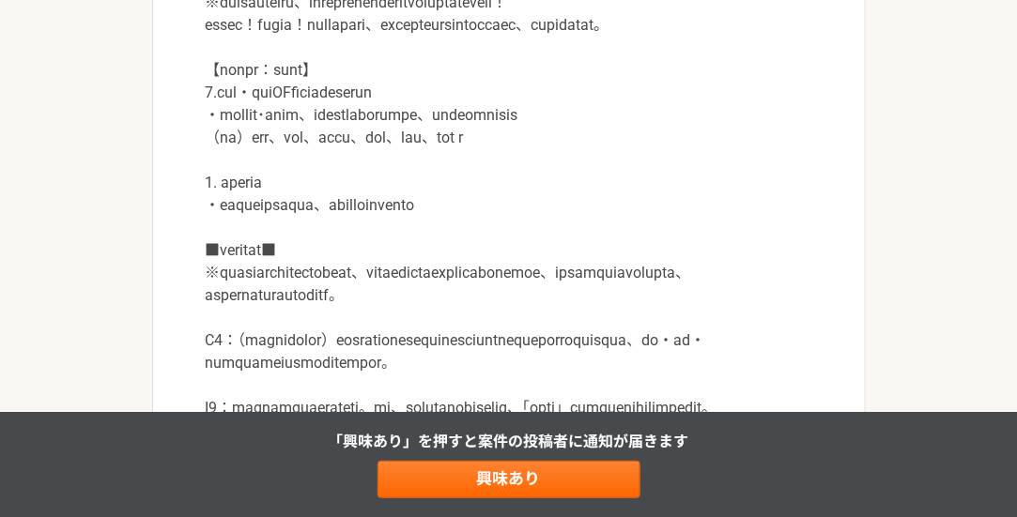
scroll to position [755, 0]
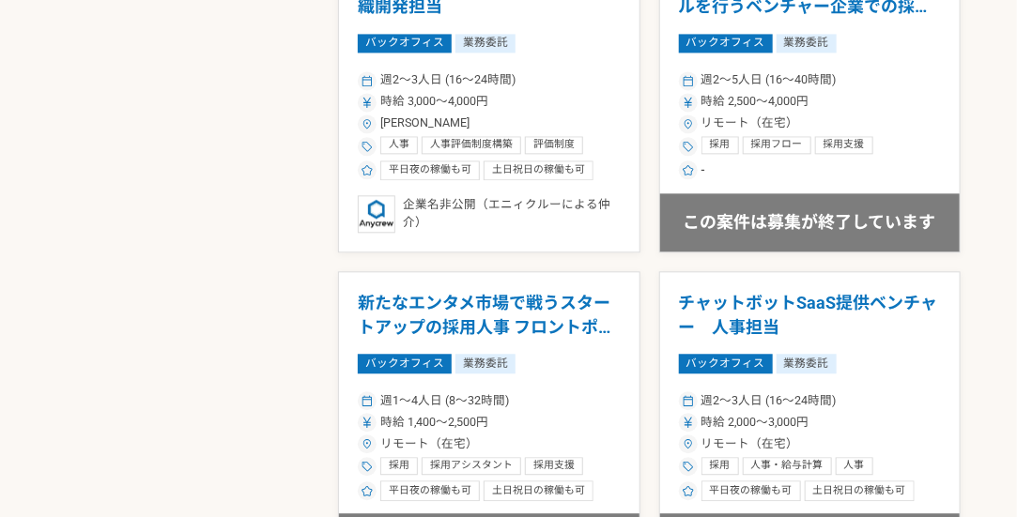
scroll to position [1376, 0]
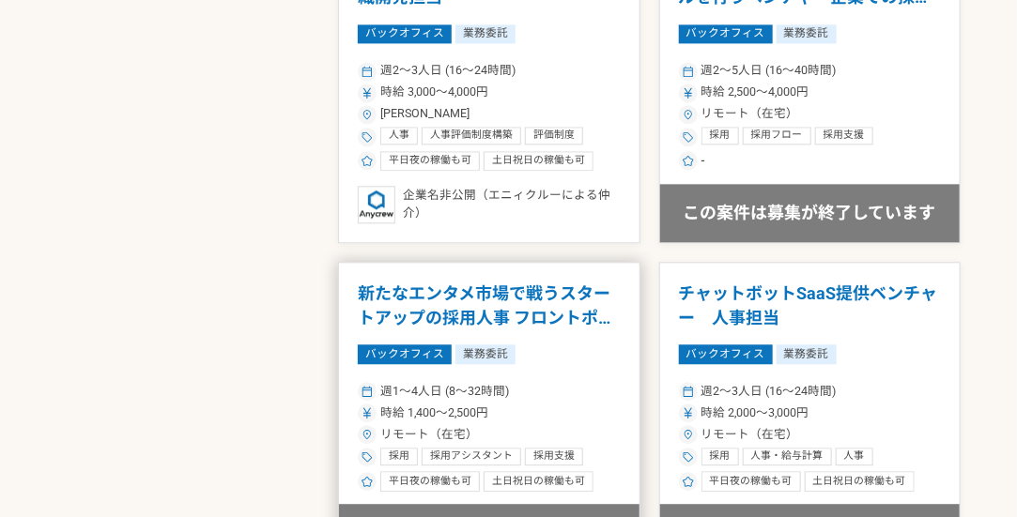
click at [564, 292] on h1 "新たなエンタメ市場で戦うスタートアップの採用人事 フロントポジション" at bounding box center [489, 306] width 263 height 48
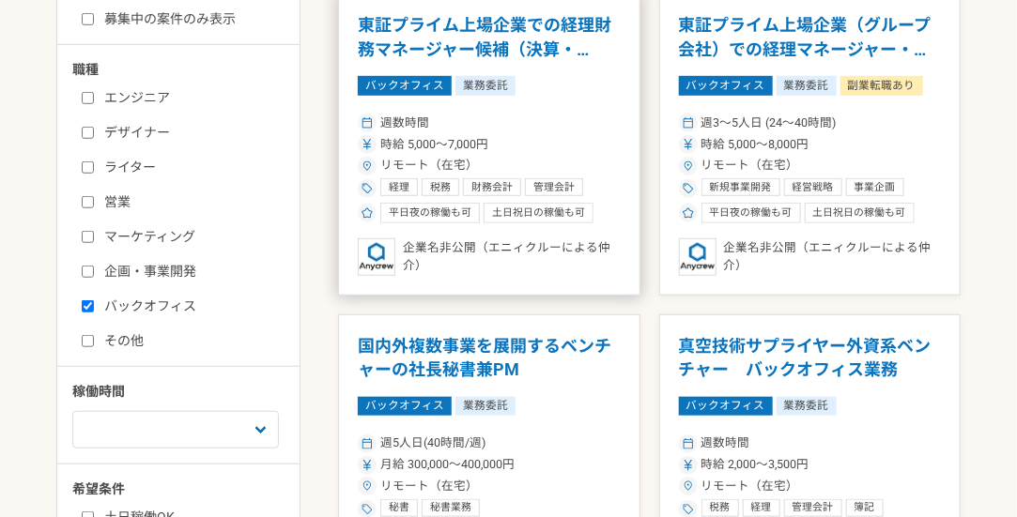
scroll to position [340, 0]
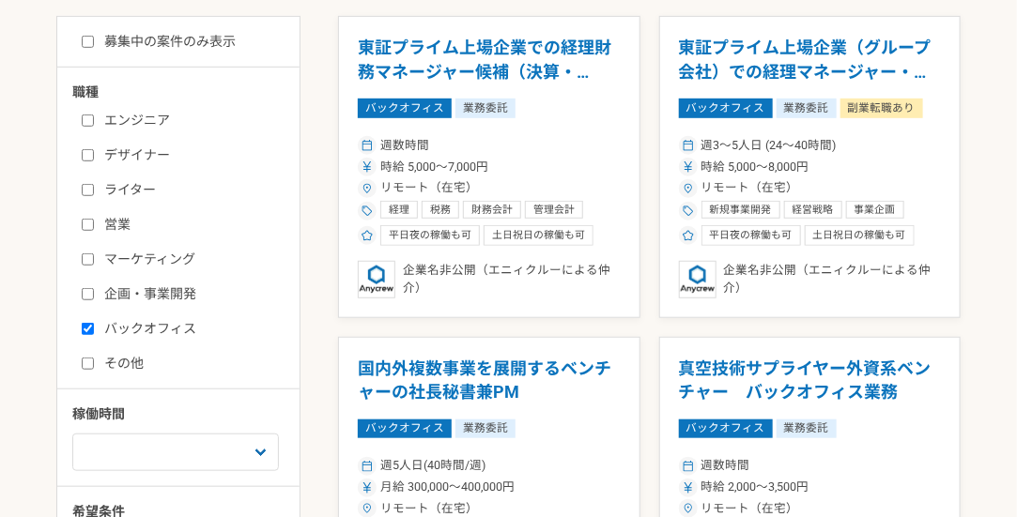
click at [86, 330] on input "バックオフィス" at bounding box center [88, 329] width 12 height 12
checkbox input "false"
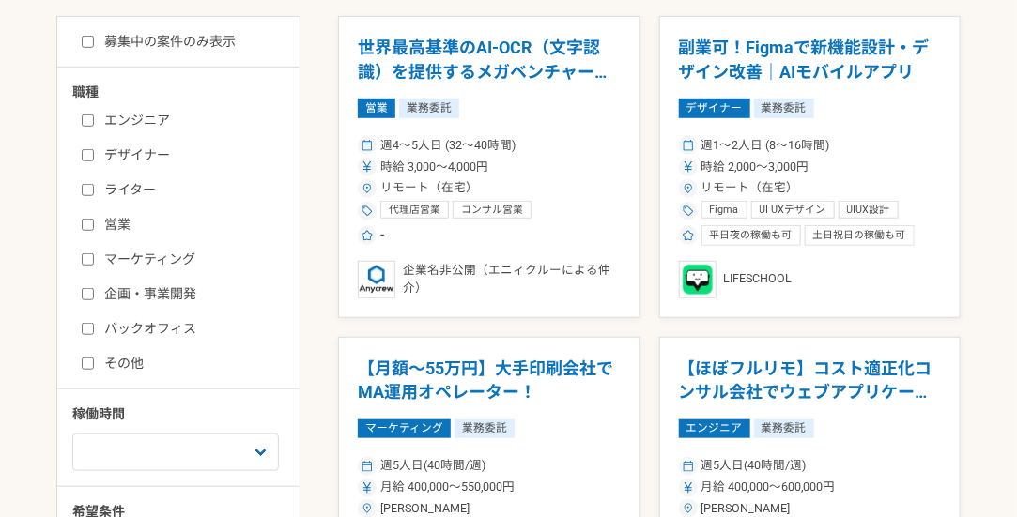
click at [84, 226] on input "営業" at bounding box center [88, 225] width 12 height 12
checkbox input "true"
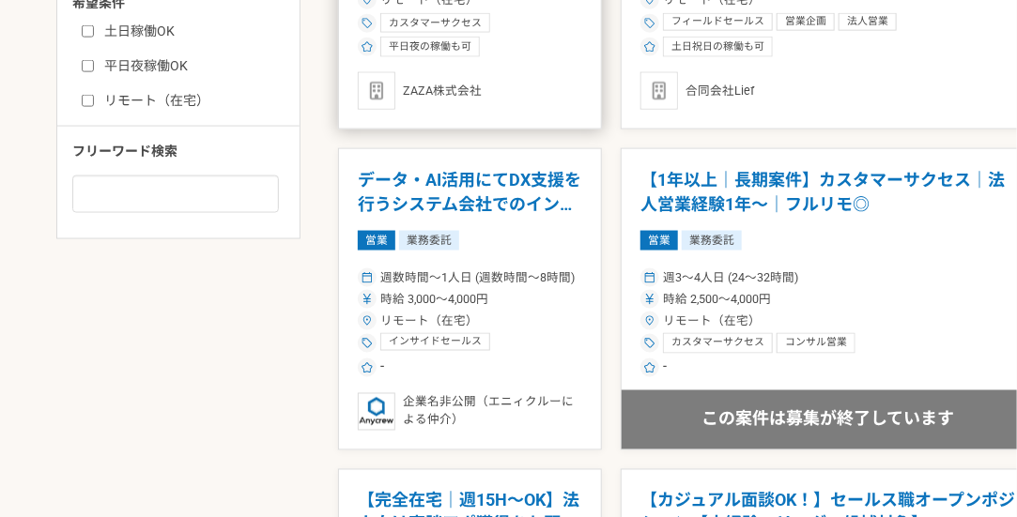
scroll to position [851, 0]
